Goal: Use online tool/utility: Utilize a website feature to perform a specific function

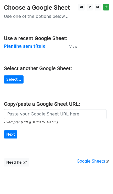
click at [47, 122] on small "Example: https://docs.google.com/spreadsheets/d/abc/edit" at bounding box center [31, 122] width 54 height 4
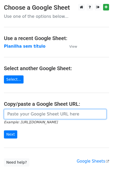
click at [47, 118] on input "url" at bounding box center [55, 114] width 103 height 10
paste input "https://docs.google.com/spreadsheets/d/11dGfEbGc57YceTrmeJPNe1kg2RUhHsyv8kR8EpL…"
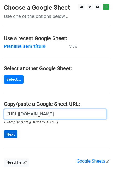
type input "https://docs.google.com/spreadsheets/d/11dGfEbGc57YceTrmeJPNe1kg2RUhHsyv8kR8EpL…"
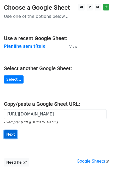
click at [9, 134] on input "Next" at bounding box center [10, 134] width 13 height 8
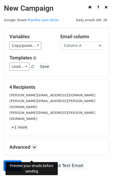
click at [20, 161] on link "Send" at bounding box center [12, 166] width 17 height 10
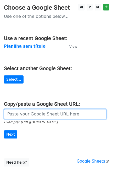
click at [25, 115] on input "url" at bounding box center [55, 114] width 103 height 10
paste input "https://docs.google.com/spreadsheets/d/11dGfEbGc57YceTrmeJPNe1kg2RUhHsyv8kR8EpL…"
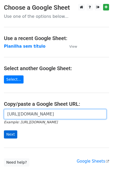
scroll to position [0, 116]
type input "https://docs.google.com/spreadsheets/d/11dGfEbGc57YceTrmeJPNe1kg2RUhHsyv8kR8EpL…"
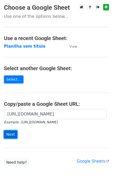
scroll to position [0, 0]
click at [12, 135] on input "Next" at bounding box center [10, 134] width 13 height 8
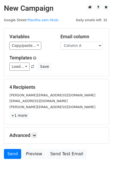
click at [19, 135] on h5 "Advanced" at bounding box center [56, 136] width 94 height 6
click at [15, 157] on link "Send" at bounding box center [12, 154] width 17 height 10
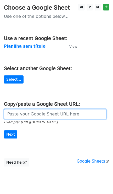
click at [46, 119] on input "url" at bounding box center [55, 114] width 103 height 10
paste input "[URL][DOMAIN_NAME]"
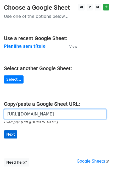
type input "[URL][DOMAIN_NAME]"
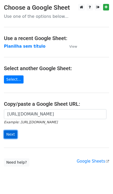
click at [12, 137] on input "Next" at bounding box center [10, 134] width 13 height 8
